Goal: Transaction & Acquisition: Purchase product/service

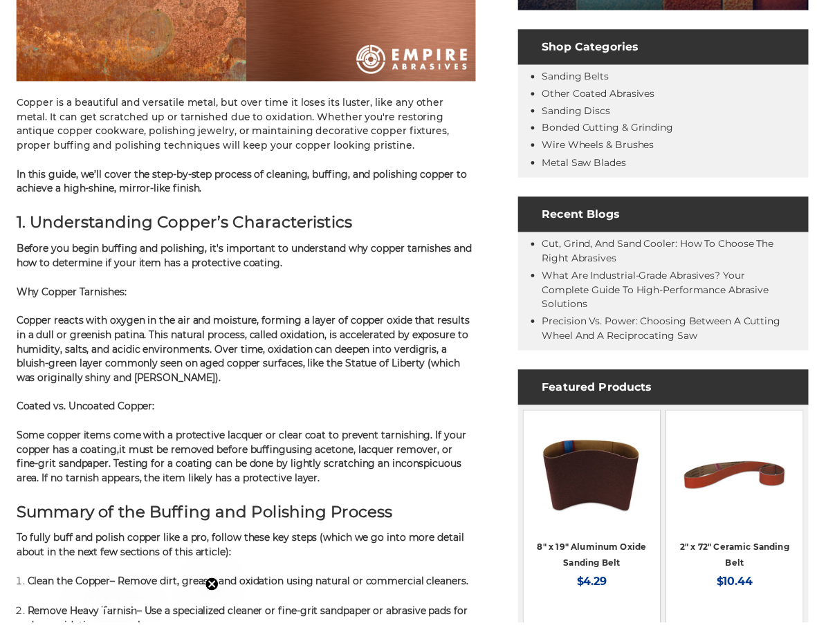
scroll to position [28, 0]
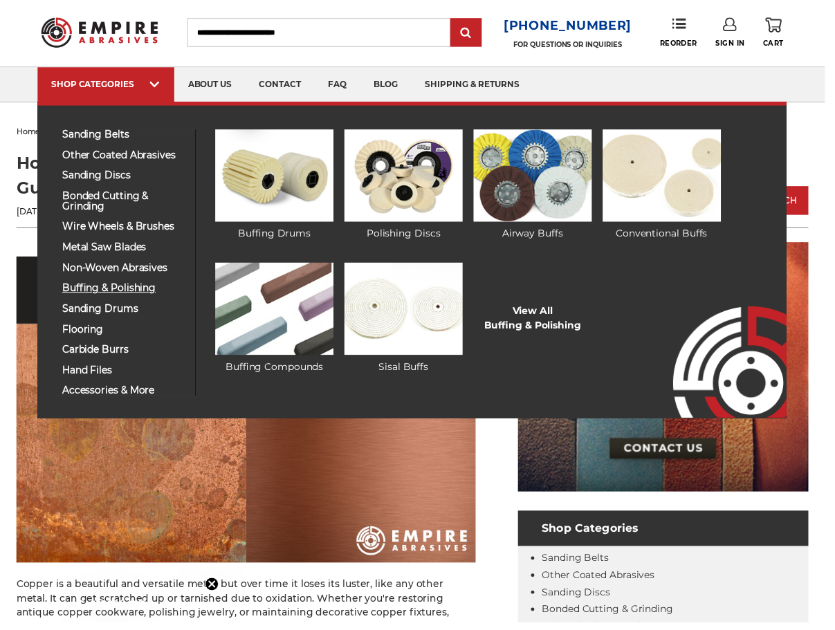
click at [108, 298] on span "buffing & polishing" at bounding box center [125, 292] width 125 height 10
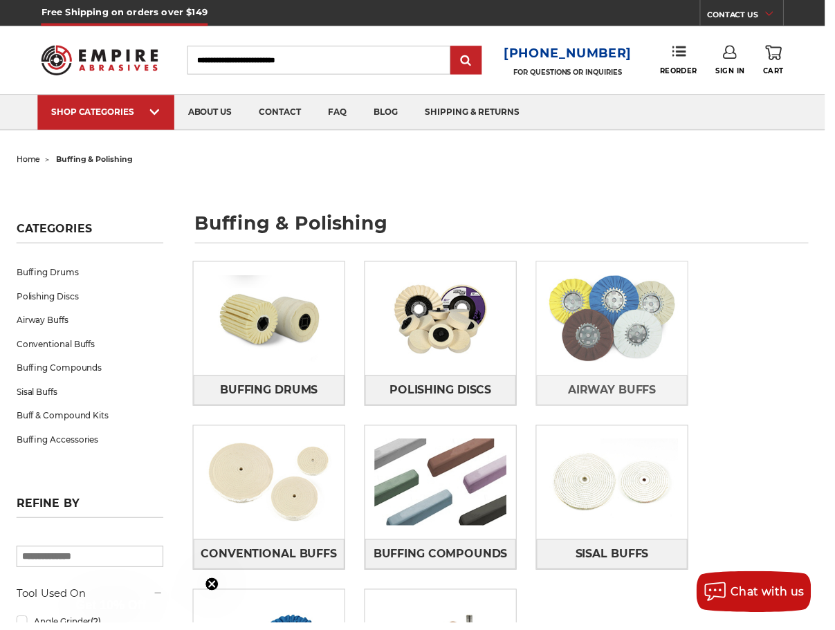
click at [645, 356] on img at bounding box center [619, 322] width 153 height 107
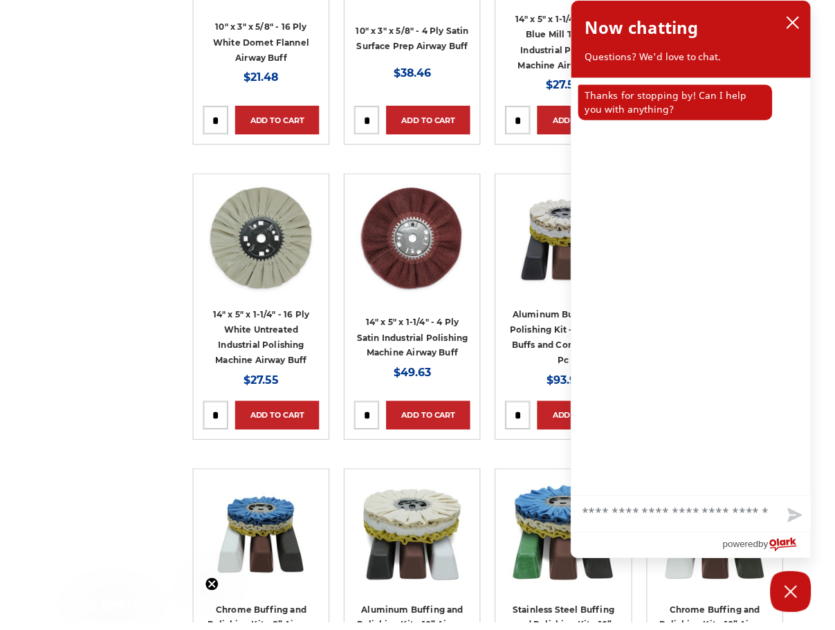
scroll to position [1040, 0]
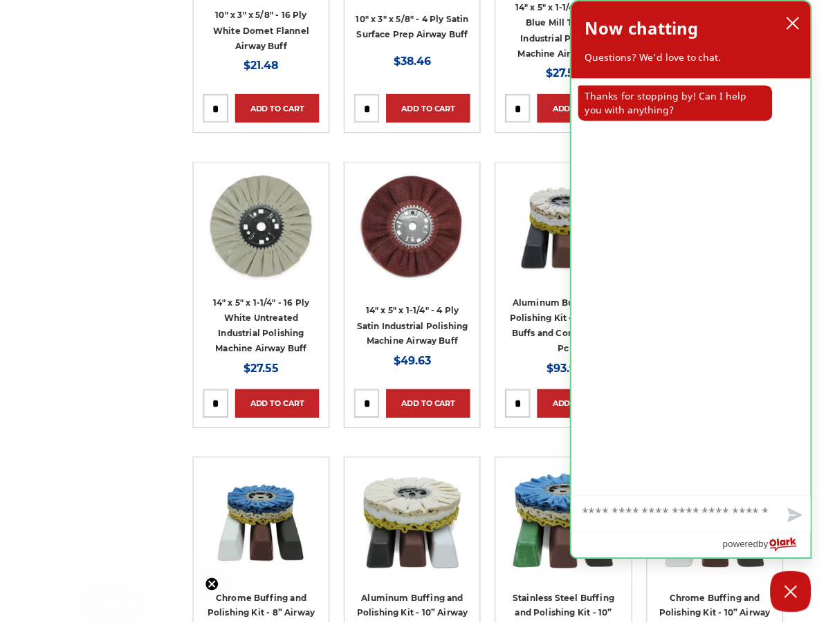
click at [804, 25] on icon "close chatbox" at bounding box center [802, 23] width 11 height 11
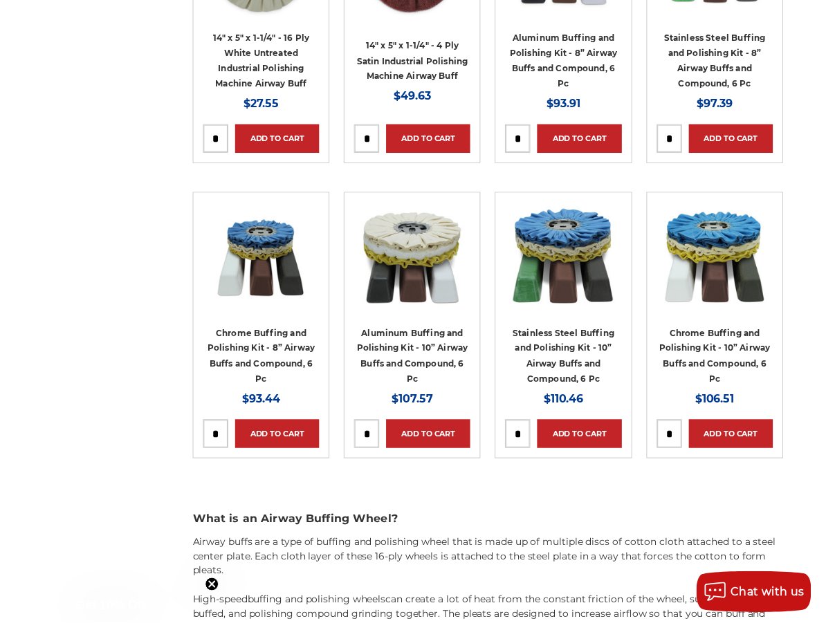
scroll to position [1463, 0]
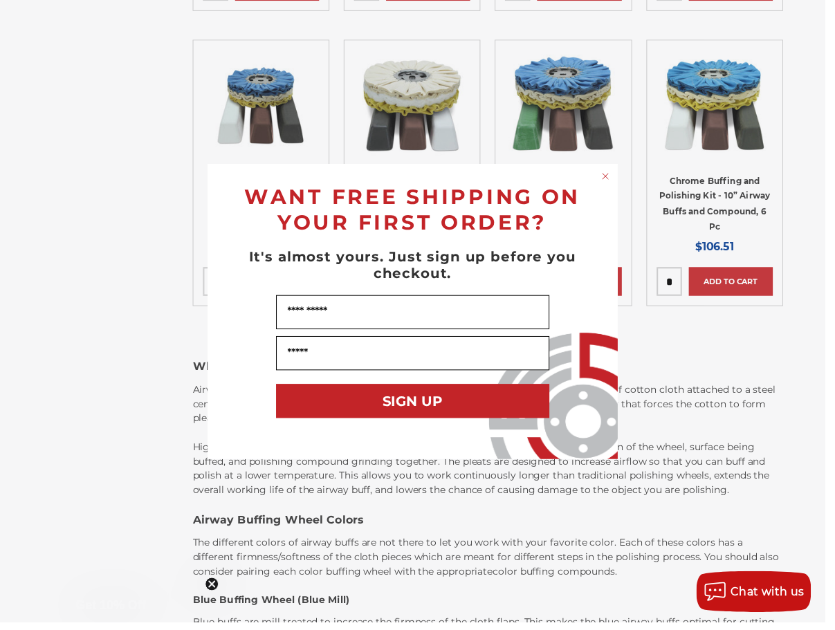
click at [610, 176] on circle "Close dialog" at bounding box center [612, 178] width 13 height 13
